Goal: Transaction & Acquisition: Purchase product/service

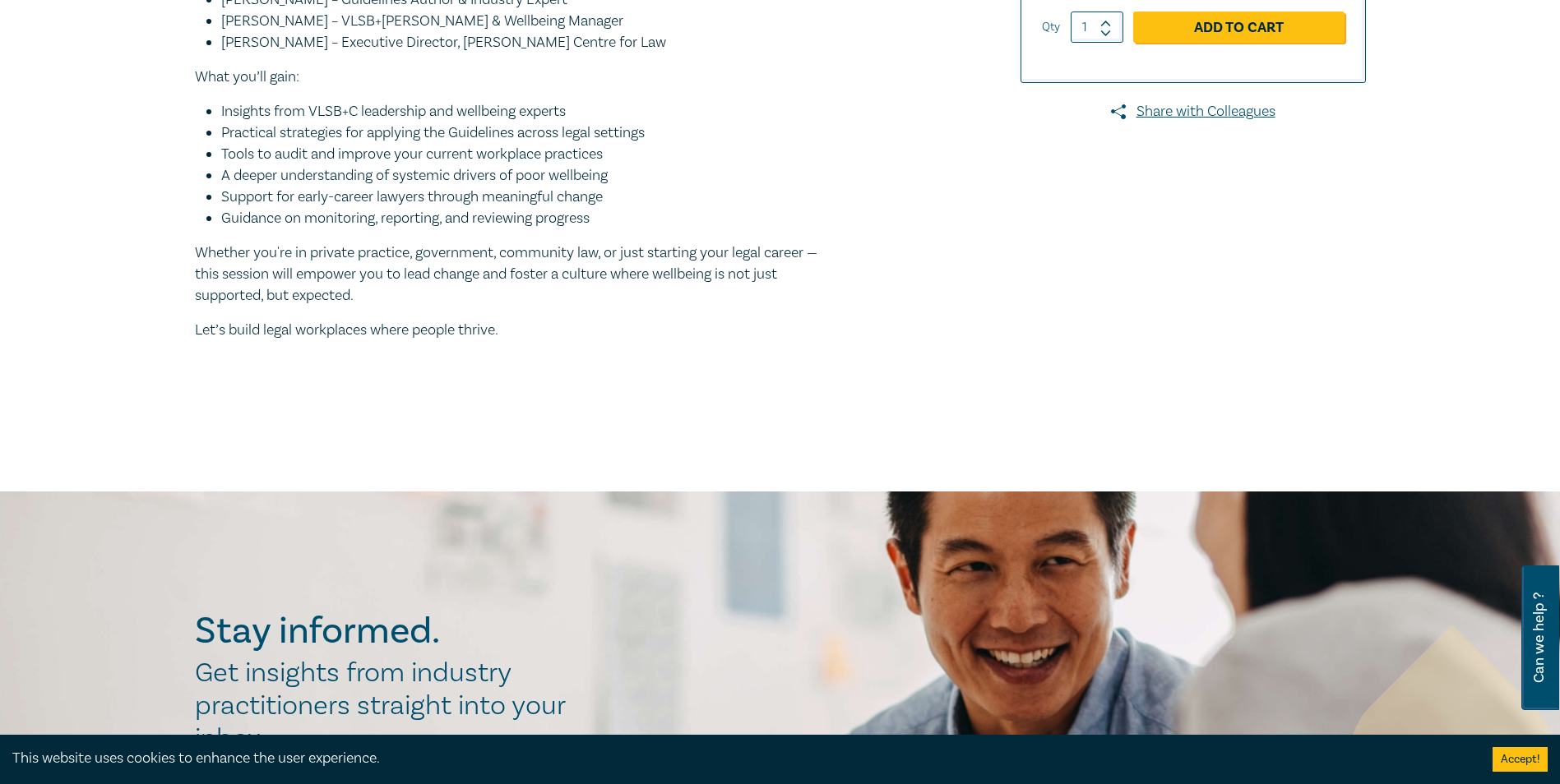
scroll to position [82, 0]
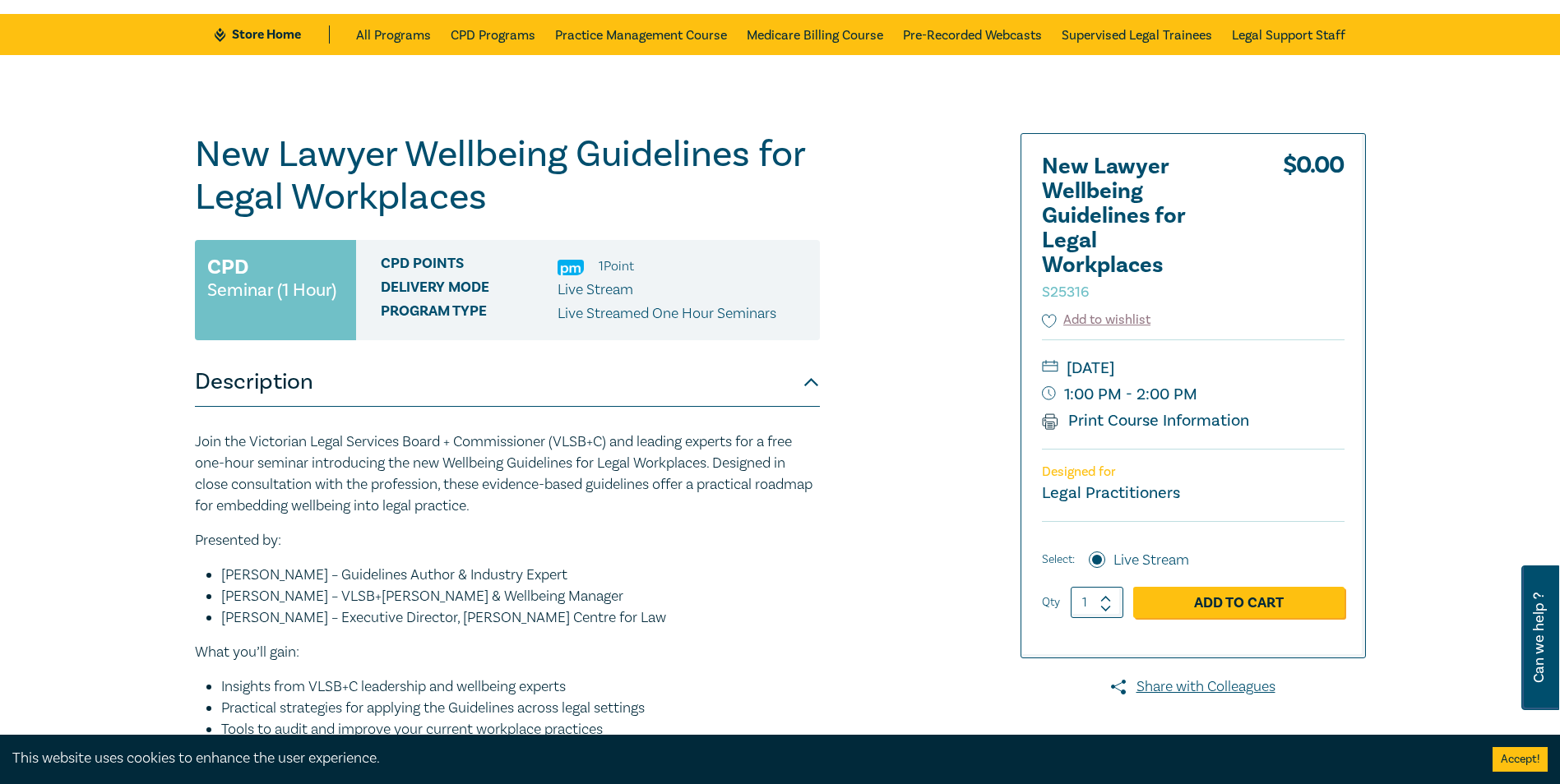
click at [1149, 562] on label "Live Stream" at bounding box center [1151, 561] width 76 height 21
click at [1105, 562] on input "Live Stream" at bounding box center [1097, 560] width 16 height 16
click at [1060, 573] on div "$ 0.00 Select: Live Stream Qty 1 Add to Cart" at bounding box center [1193, 578] width 303 height 113
click at [1247, 610] on link "Add to Cart" at bounding box center [1238, 602] width 211 height 31
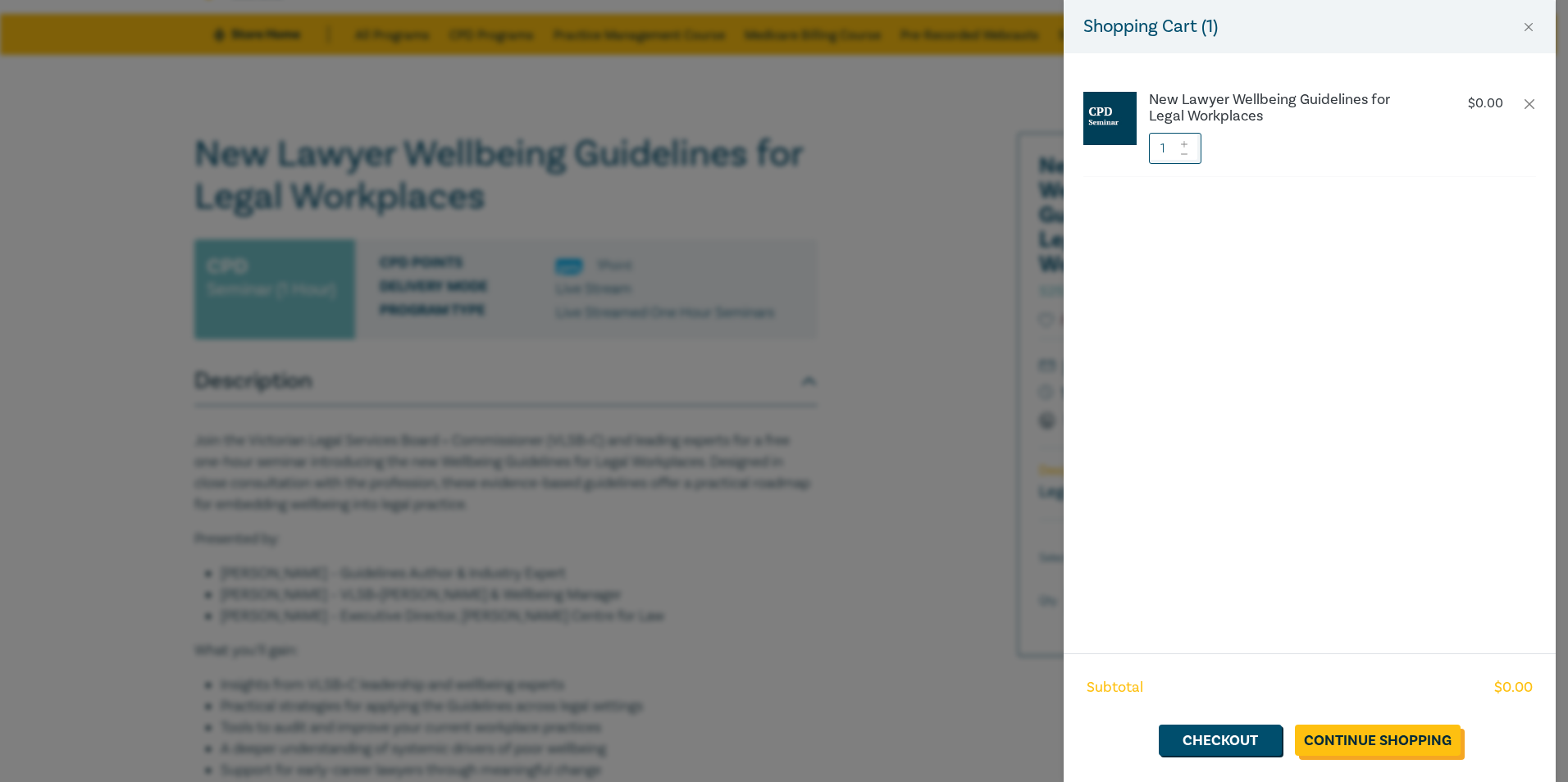
click at [1379, 750] on link "Continue Shopping" at bounding box center [1378, 740] width 166 height 31
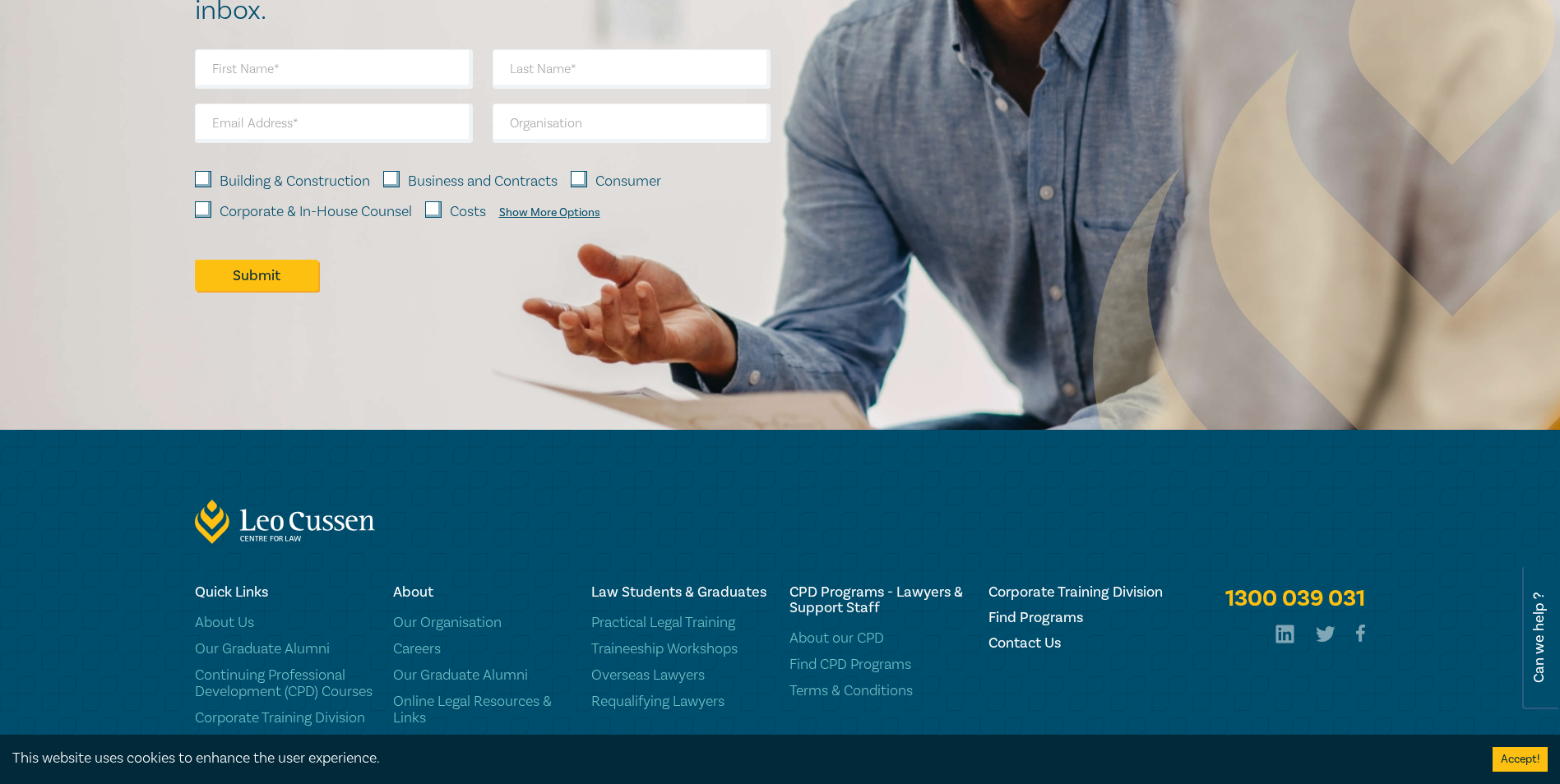
scroll to position [2145, 0]
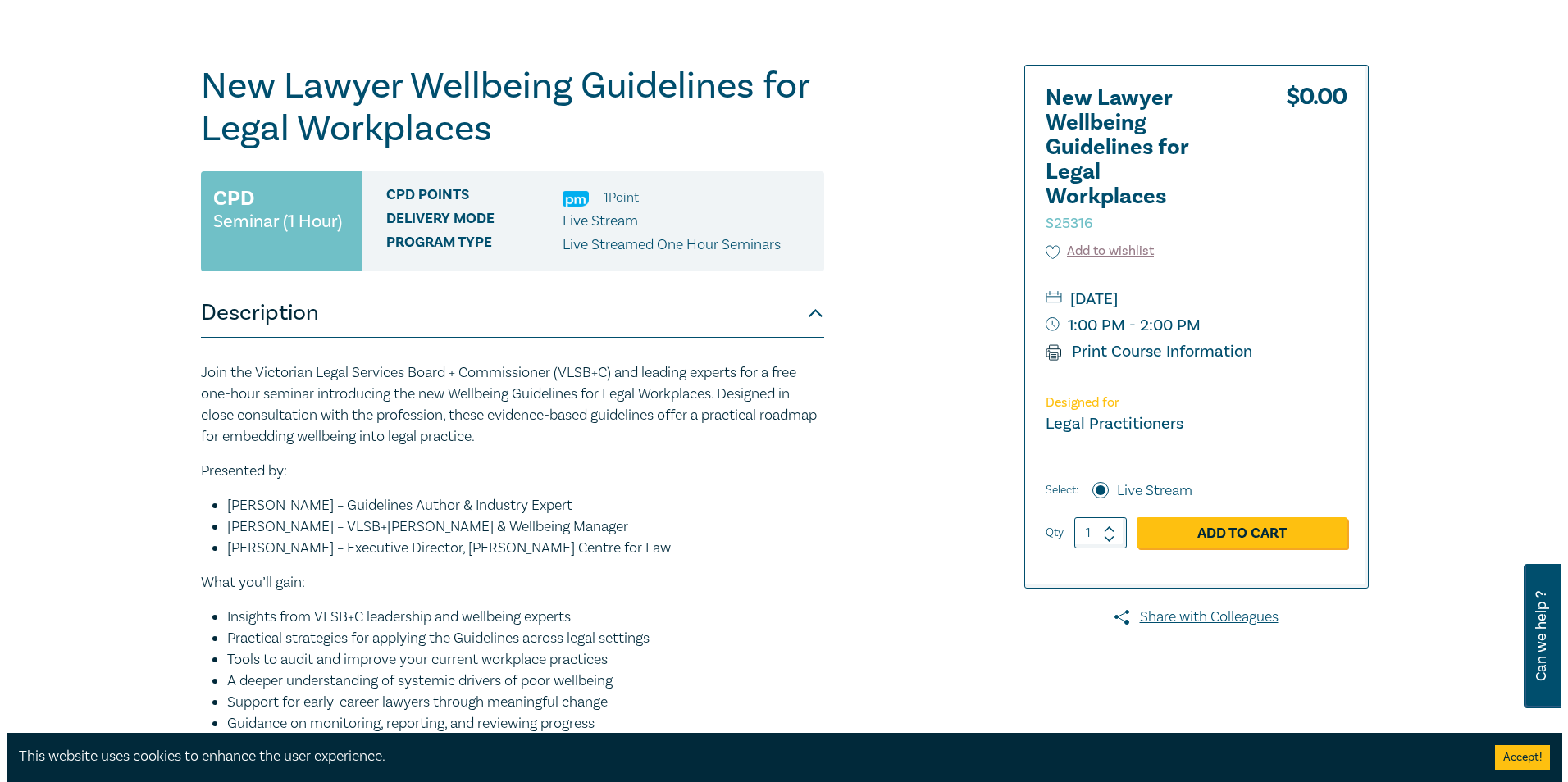
scroll to position [82, 0]
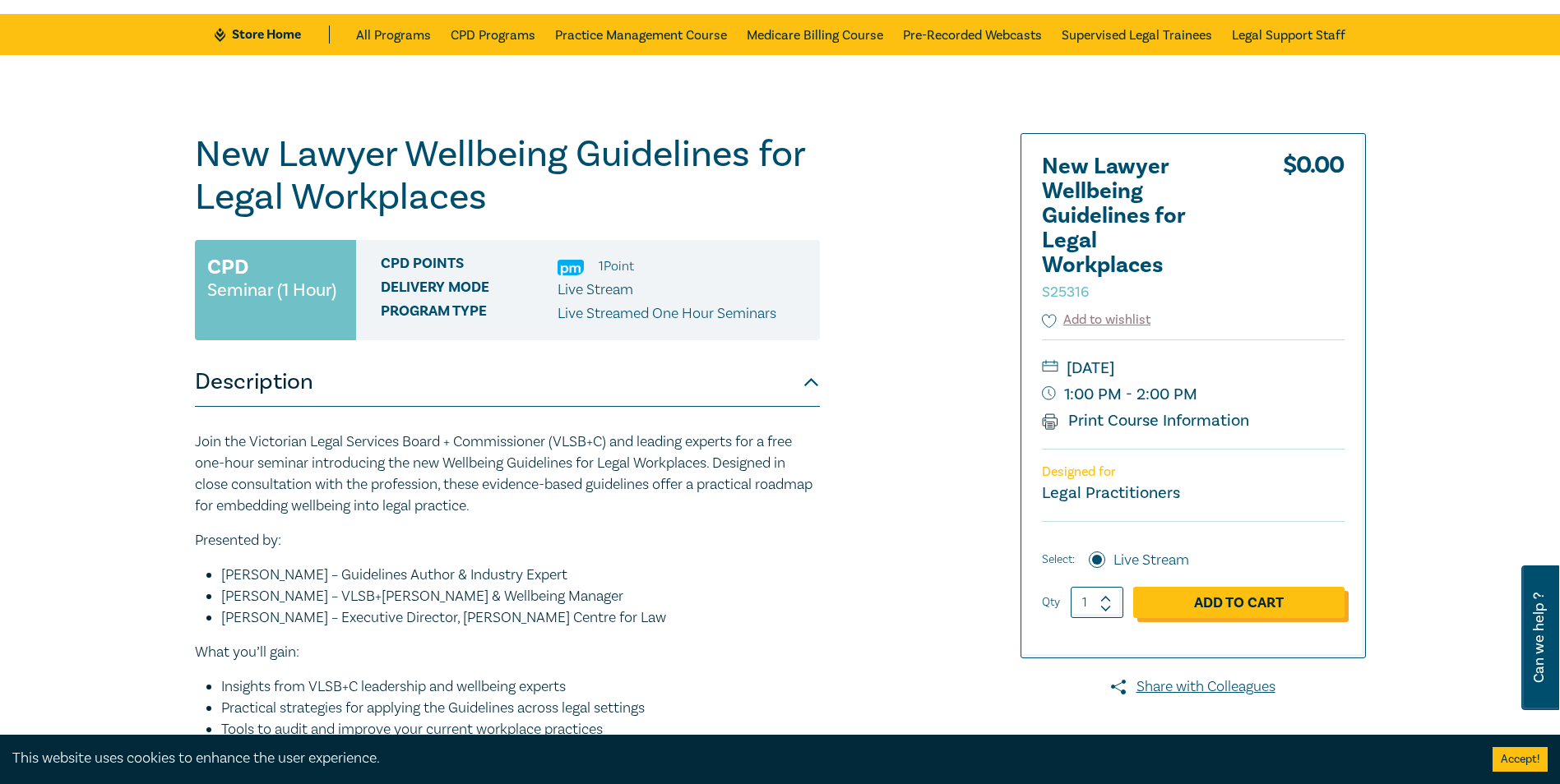
click at [1309, 611] on link "Add to Cart" at bounding box center [1238, 602] width 211 height 31
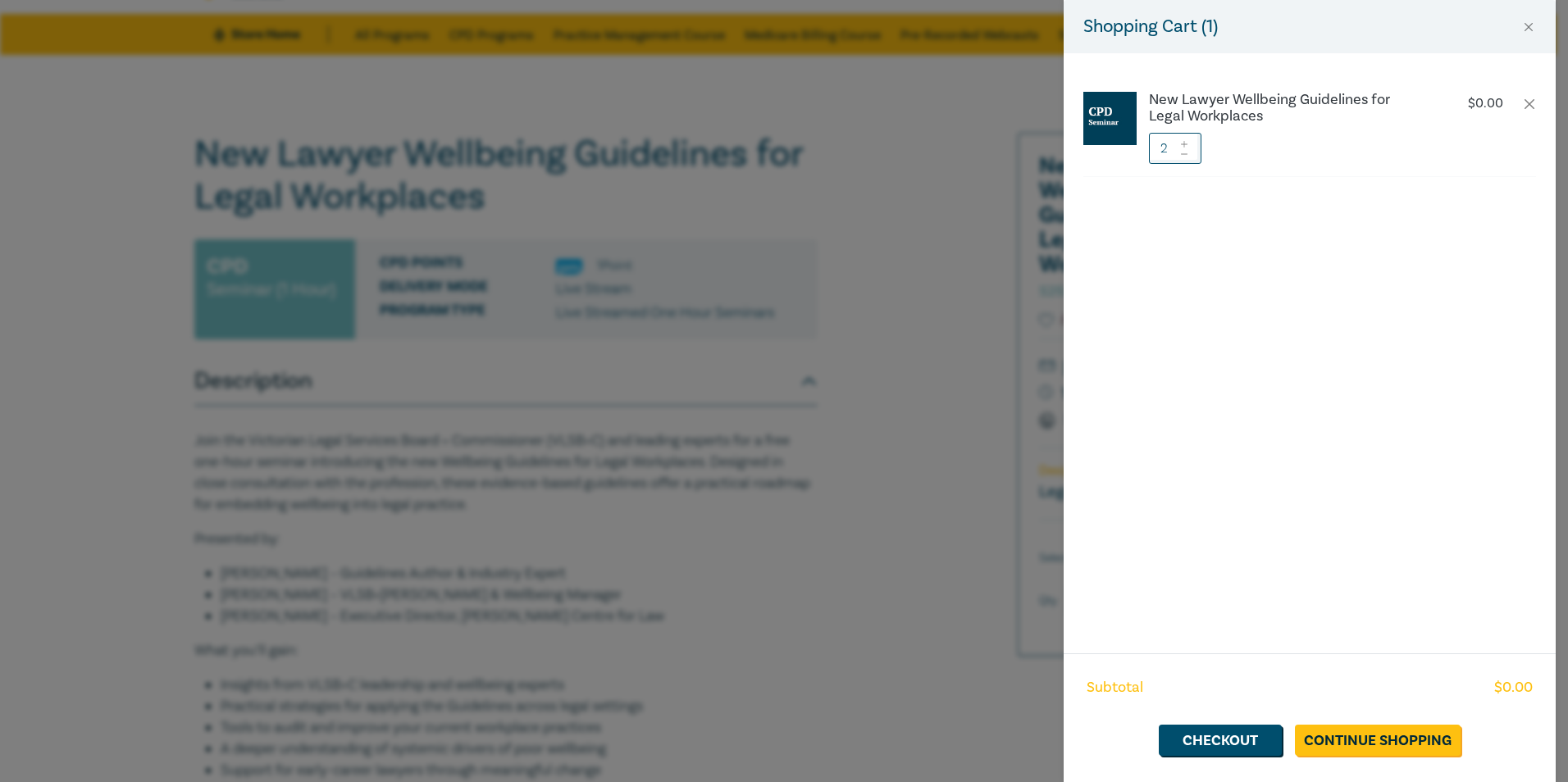
click at [1186, 153] on icon at bounding box center [1184, 154] width 11 height 7
click at [1205, 748] on link "Checkout" at bounding box center [1220, 740] width 123 height 31
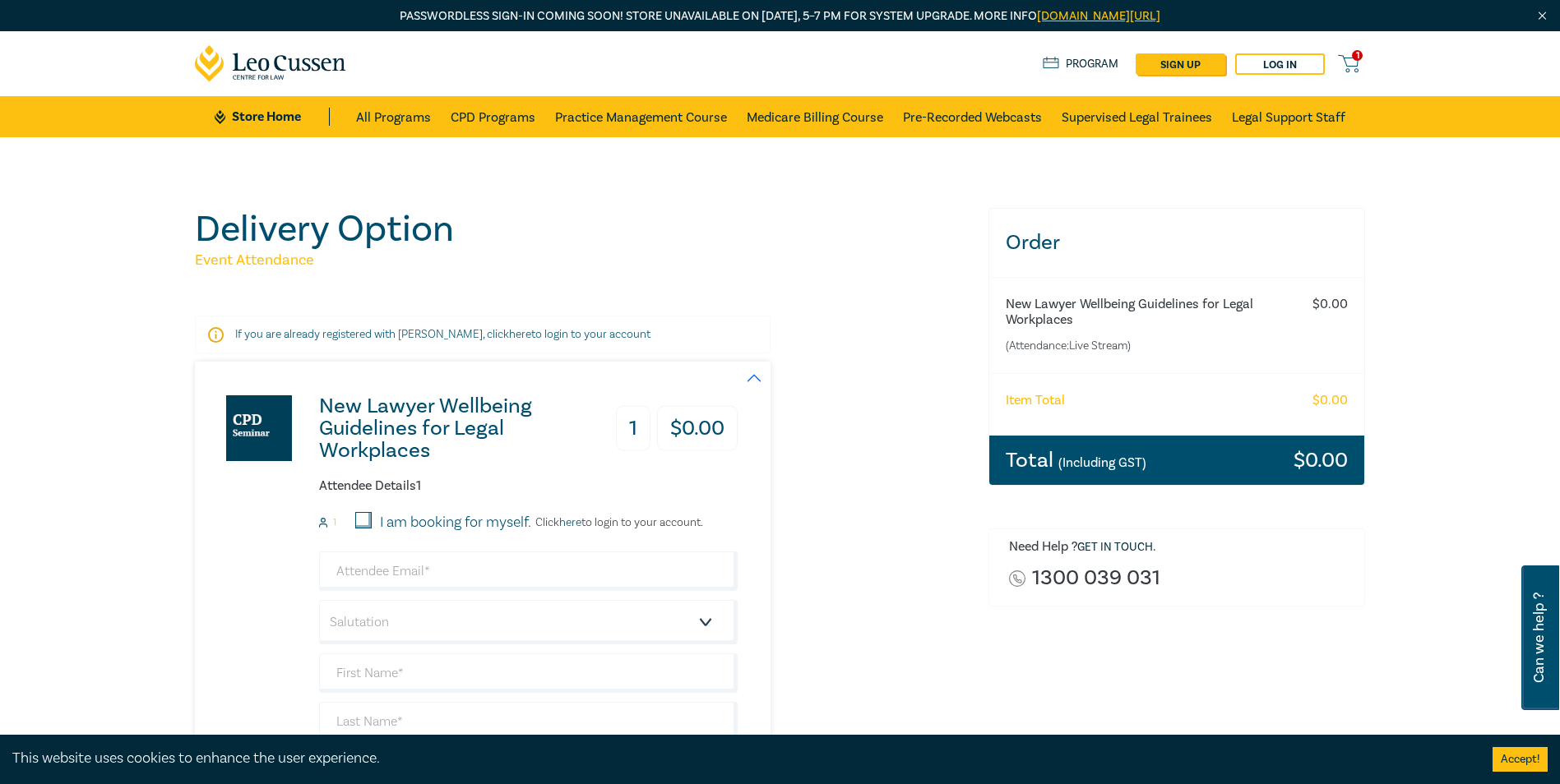
click at [1356, 58] on span "1" at bounding box center [1357, 55] width 11 height 11
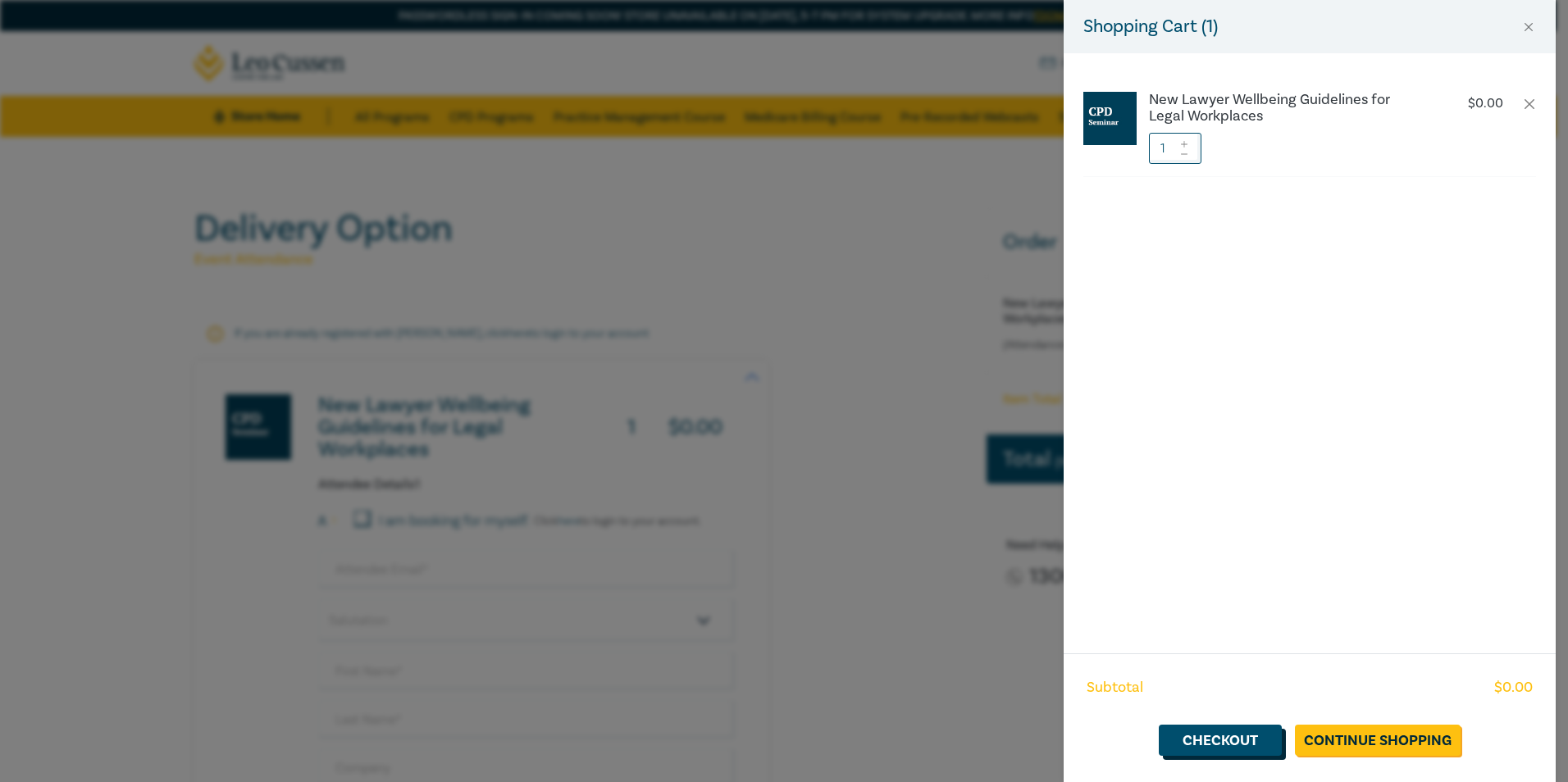
click at [1233, 748] on link "Checkout" at bounding box center [1220, 740] width 123 height 31
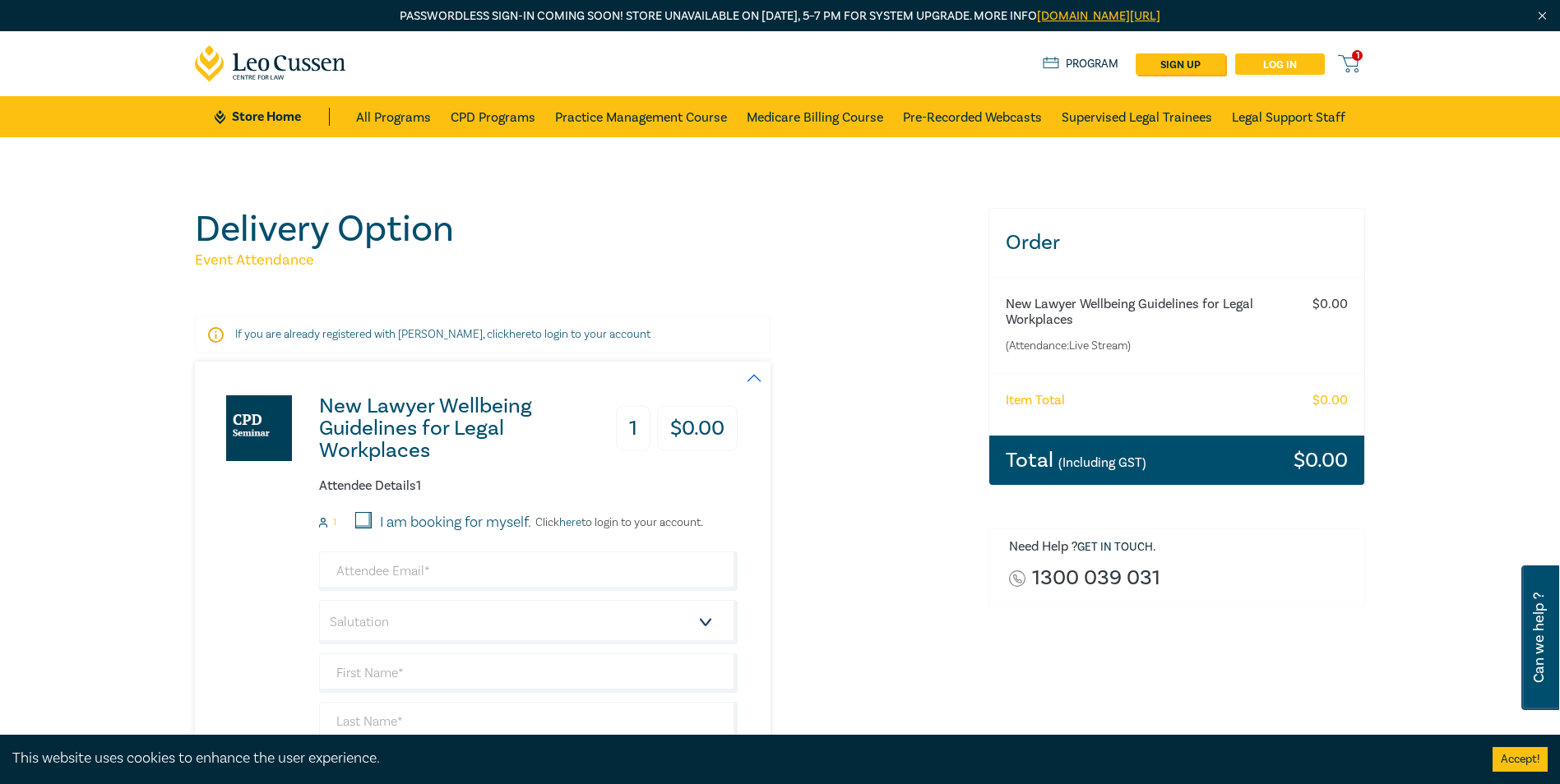
click at [1268, 66] on link "Log in" at bounding box center [1279, 64] width 90 height 21
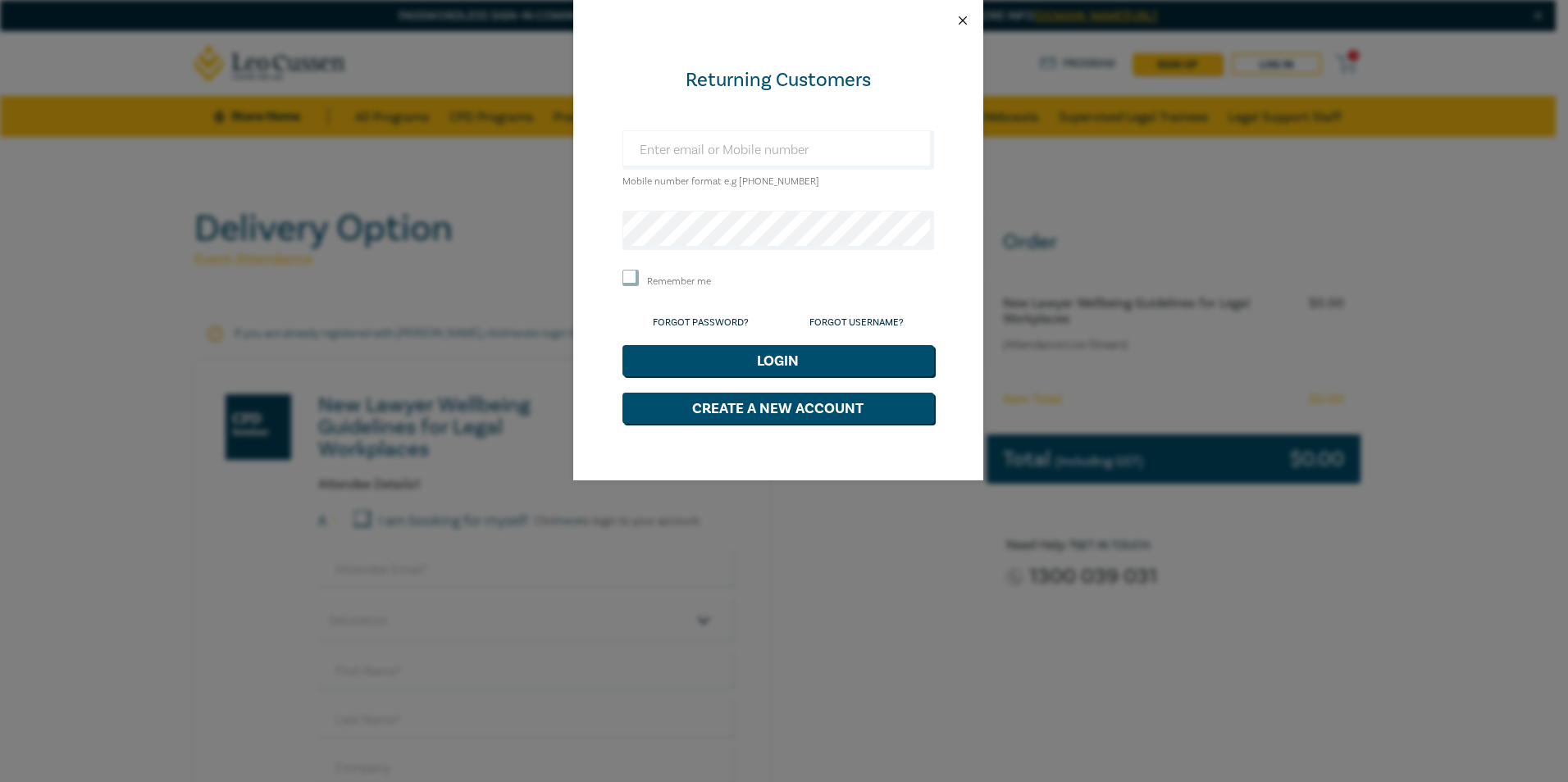
click at [961, 17] on button "Close" at bounding box center [962, 21] width 15 height 15
